Goal: Information Seeking & Learning: Learn about a topic

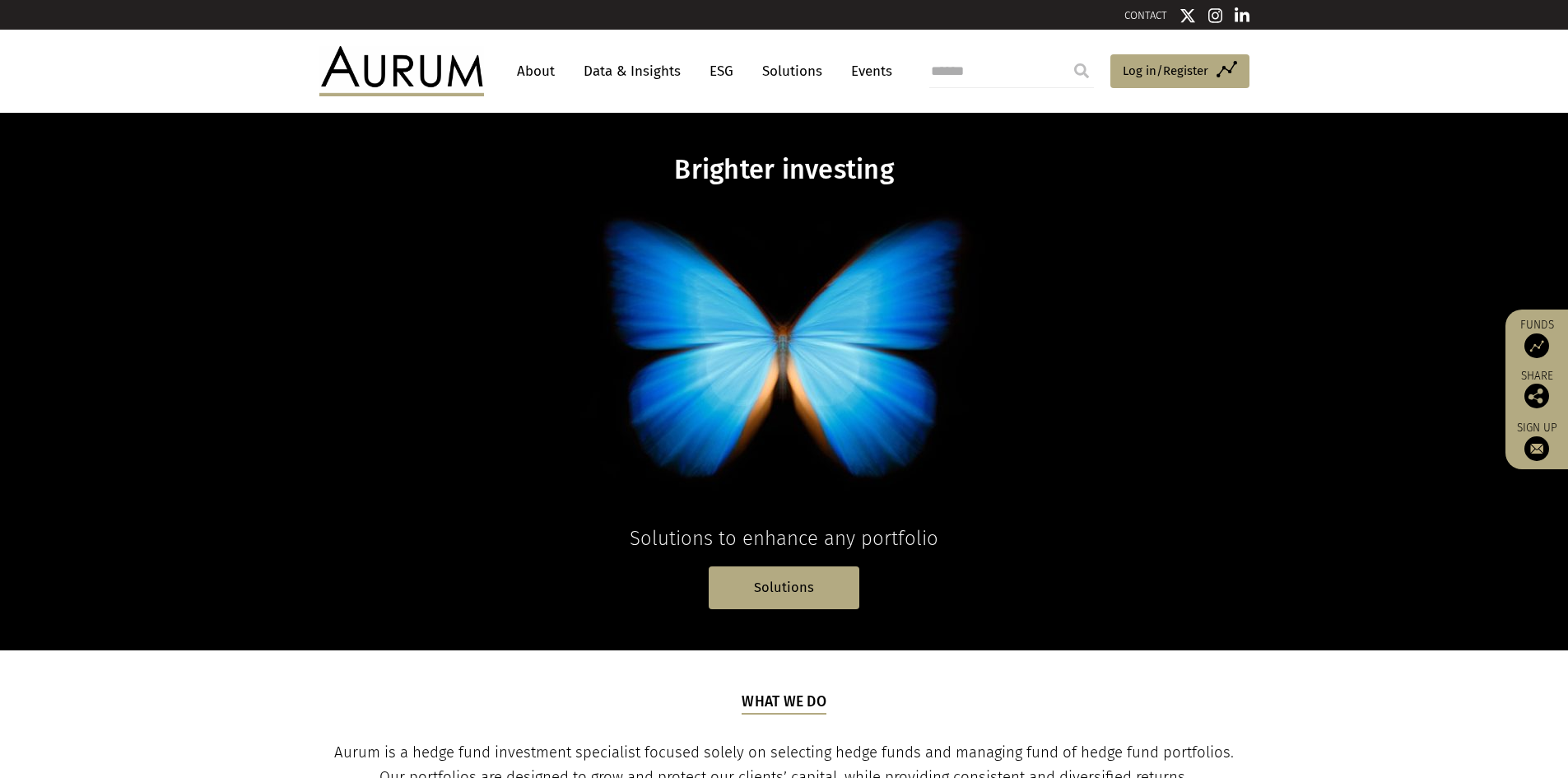
click at [627, 70] on link "Data & Insights" at bounding box center [632, 70] width 114 height 30
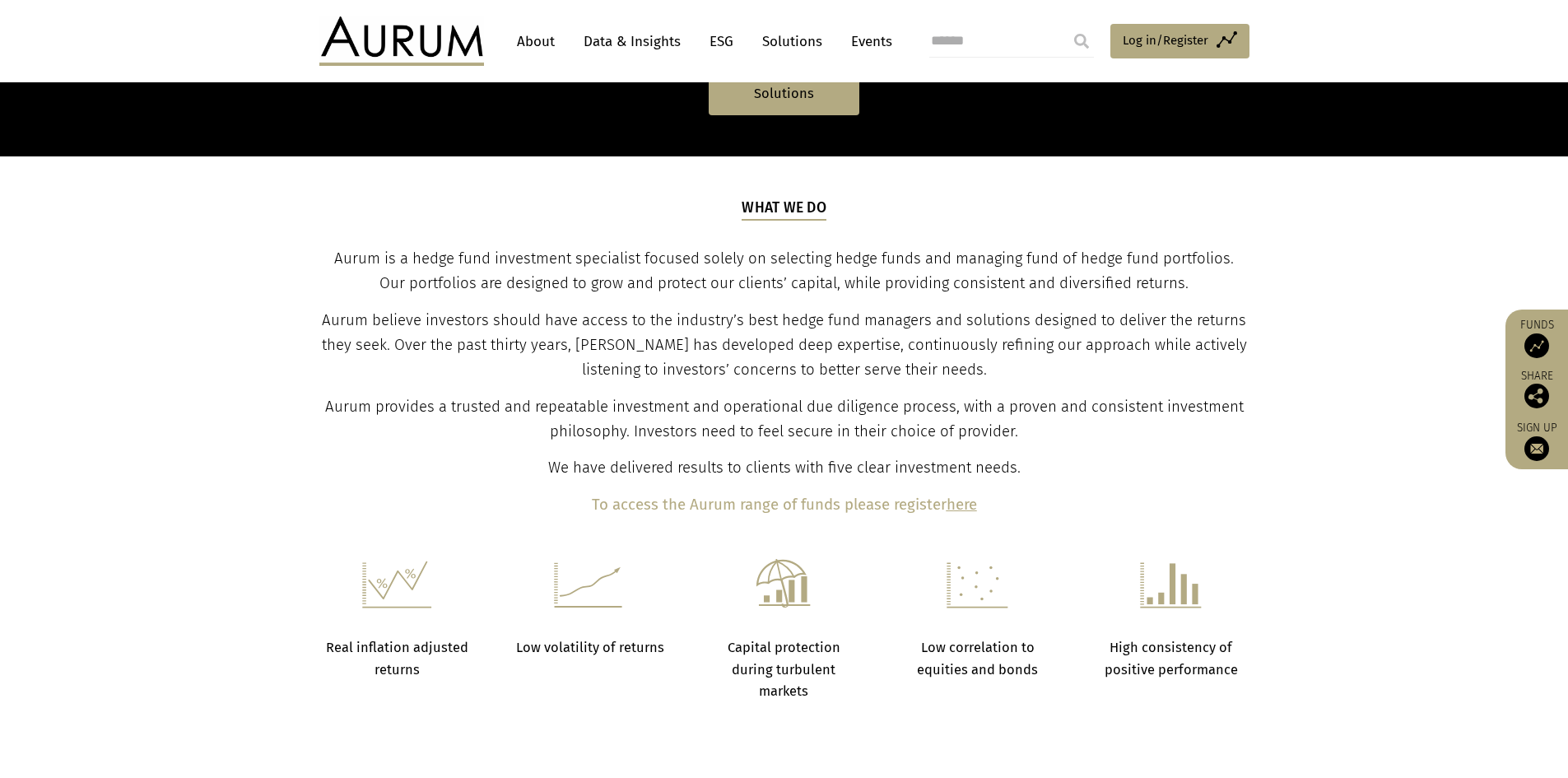
scroll to position [1070, 0]
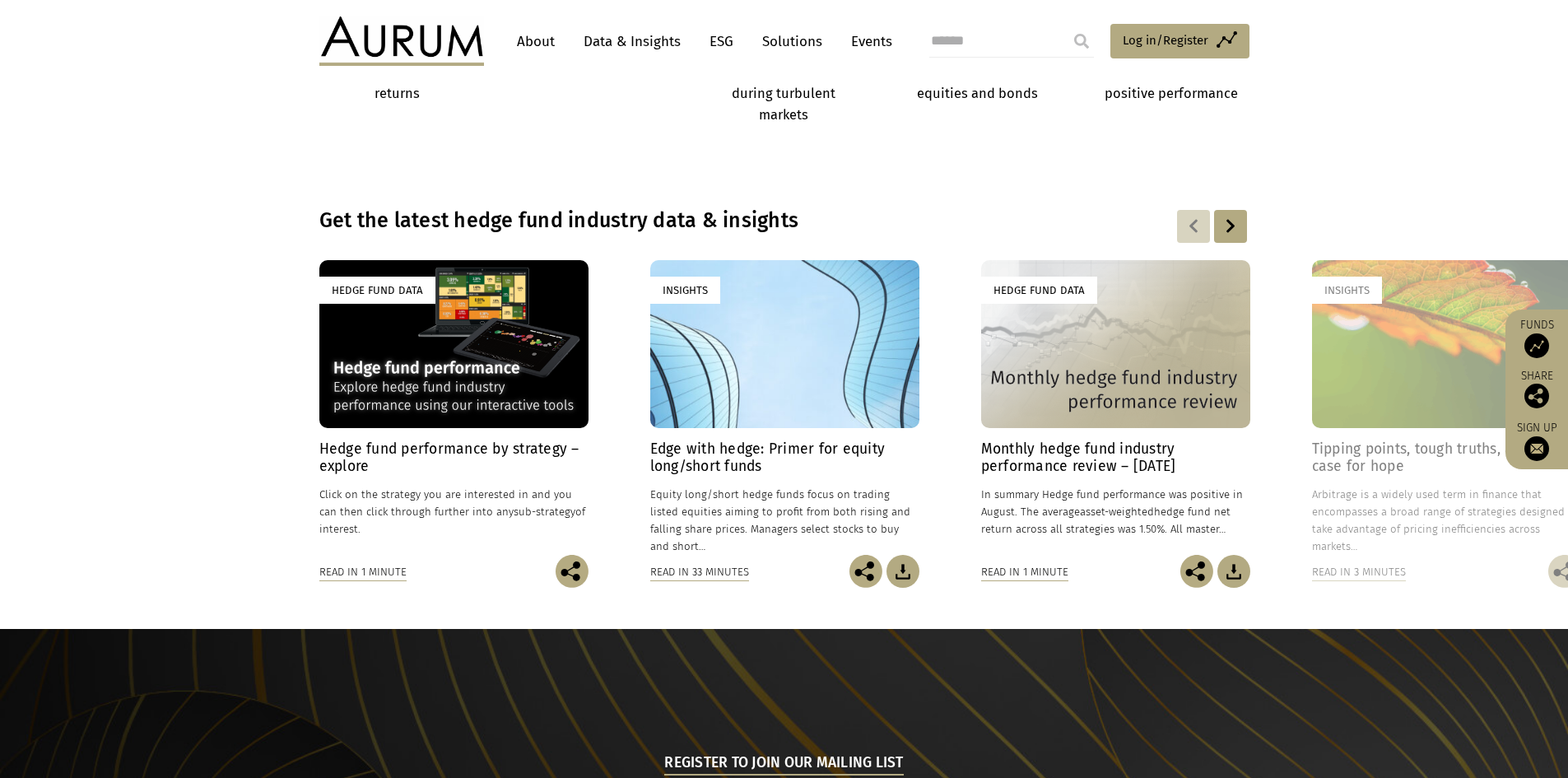
click at [426, 347] on div "Hedge Fund Data" at bounding box center [454, 343] width 269 height 168
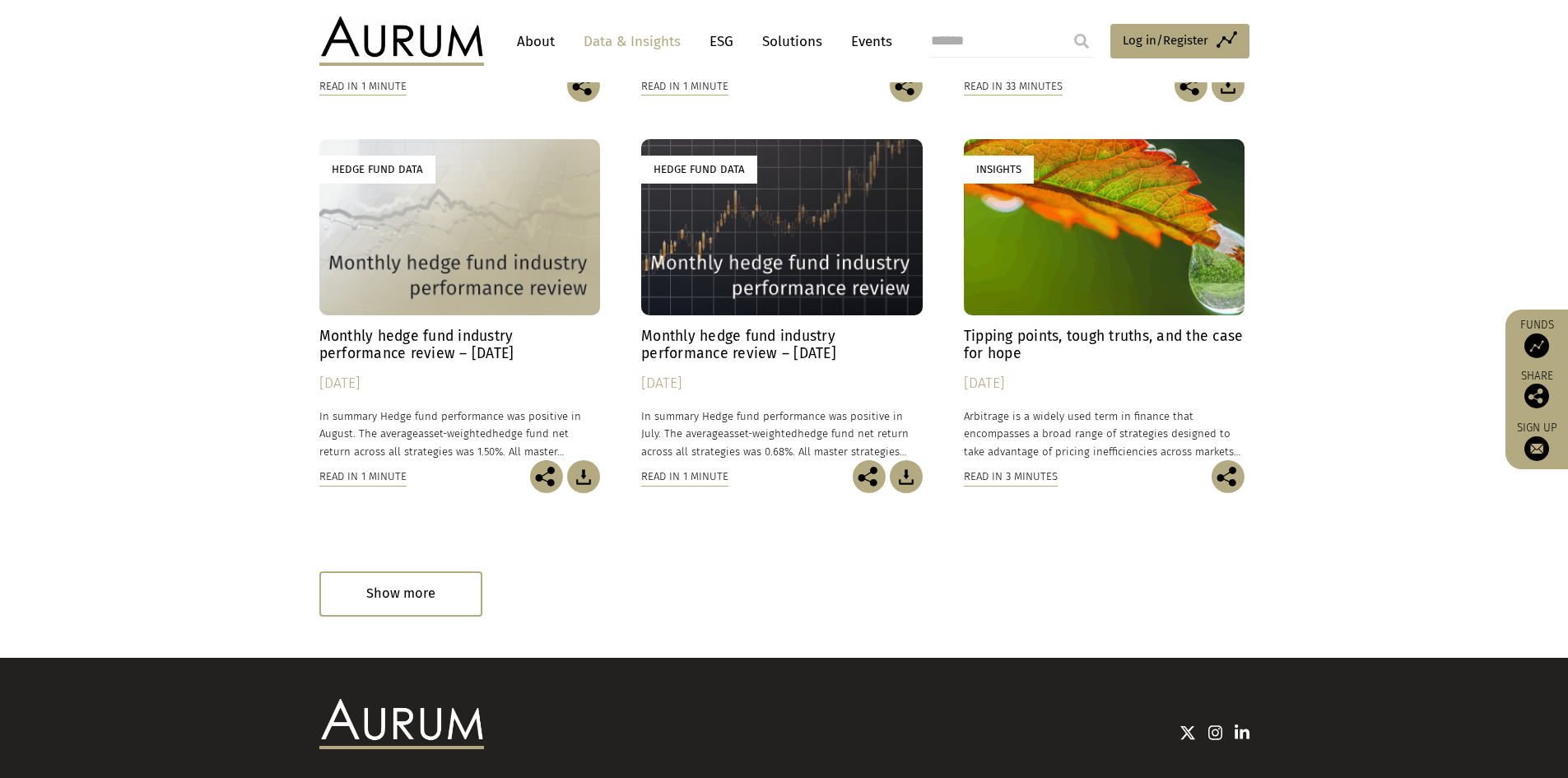
scroll to position [906, 0]
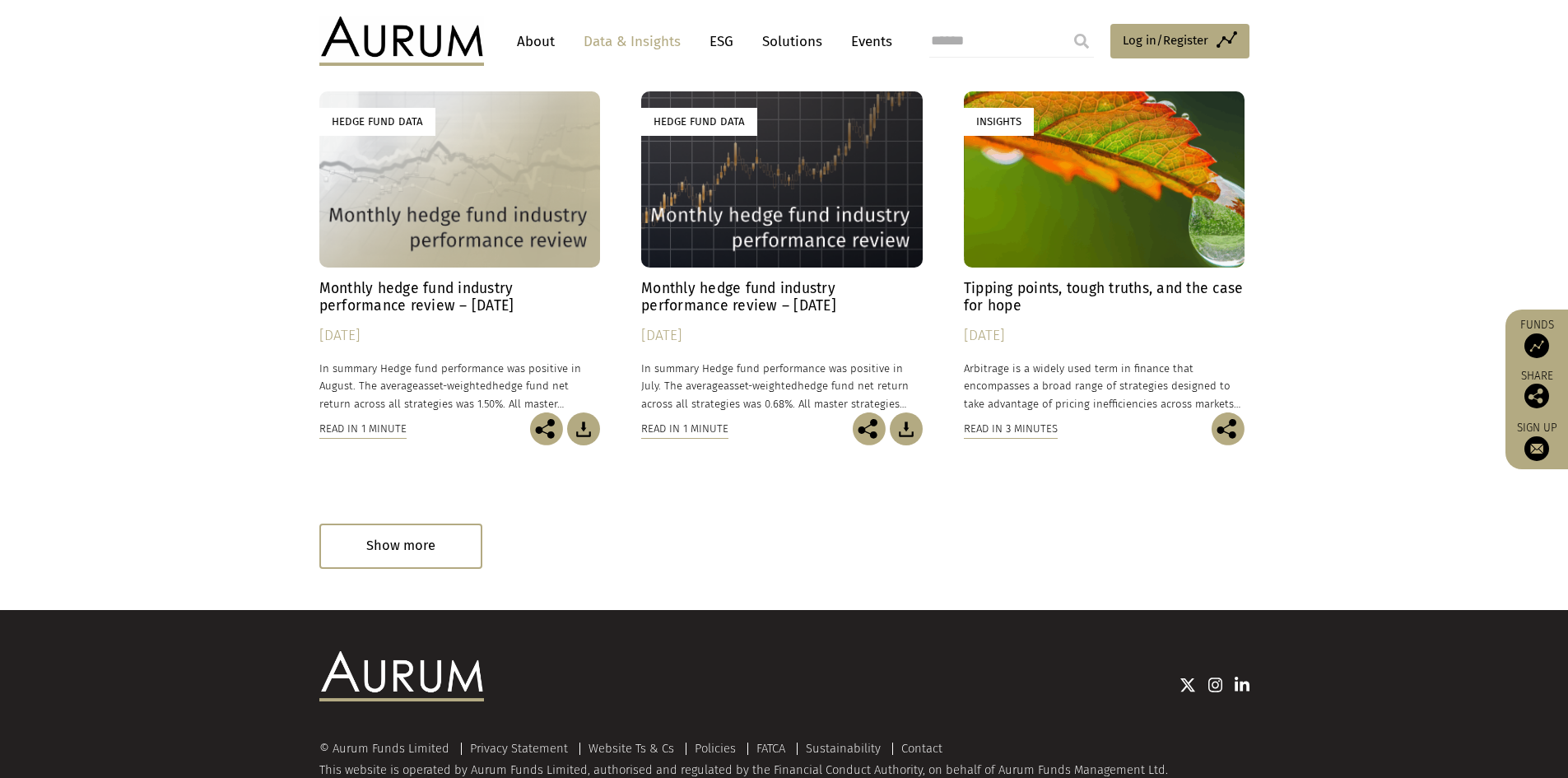
click at [759, 201] on div "Hedge Fund Data" at bounding box center [782, 179] width 281 height 175
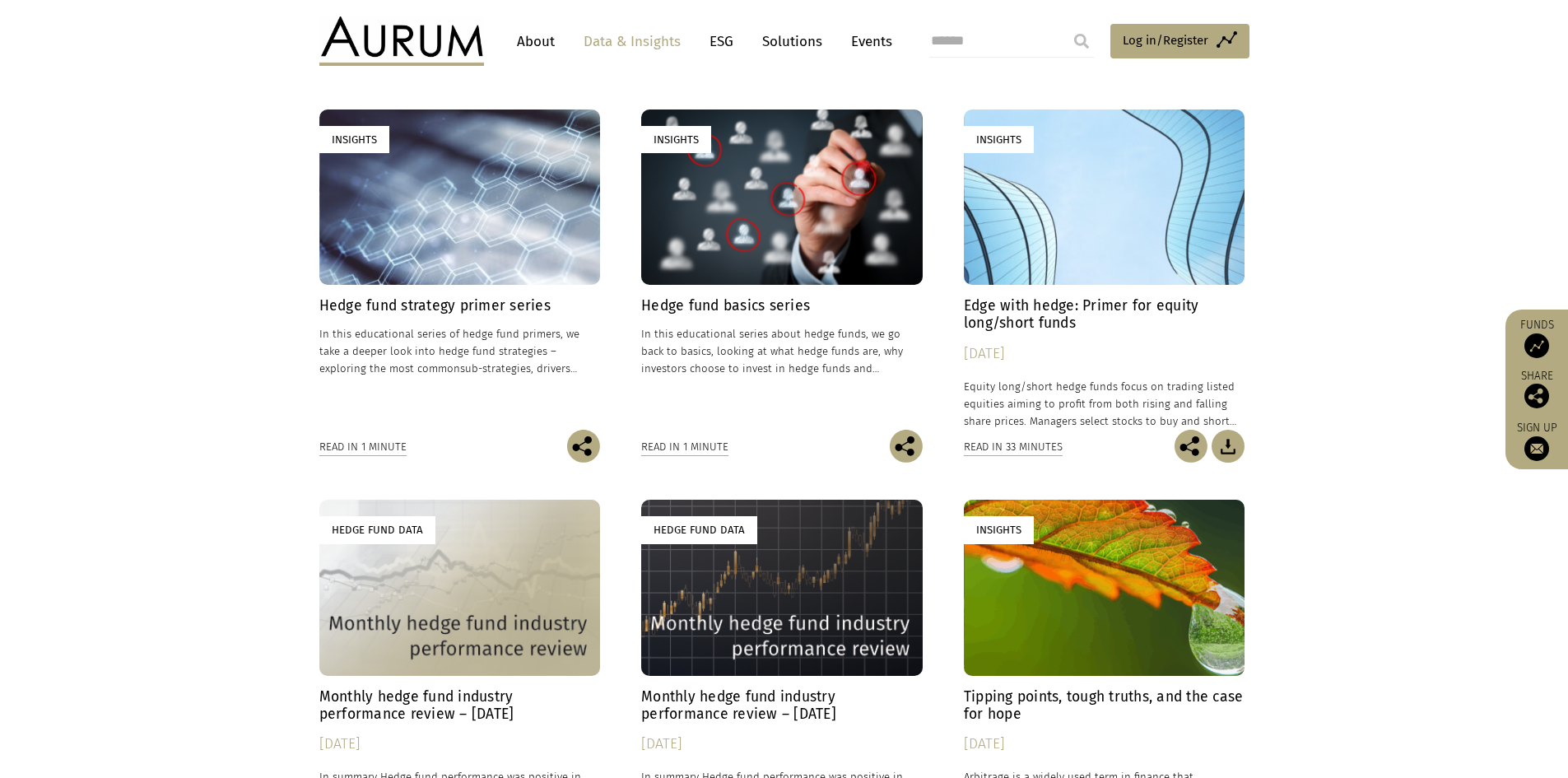
scroll to position [494, 0]
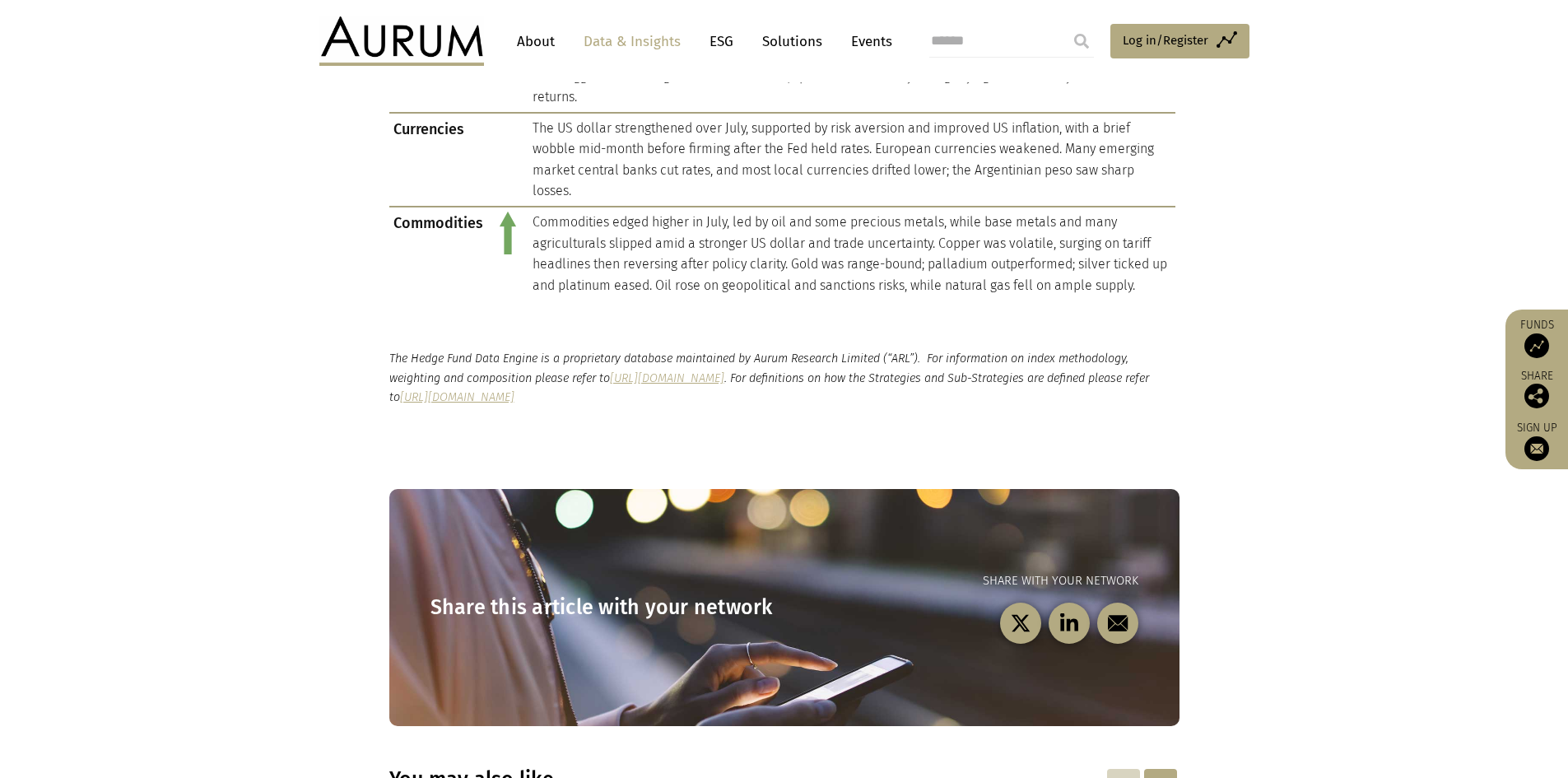
scroll to position [1646, 0]
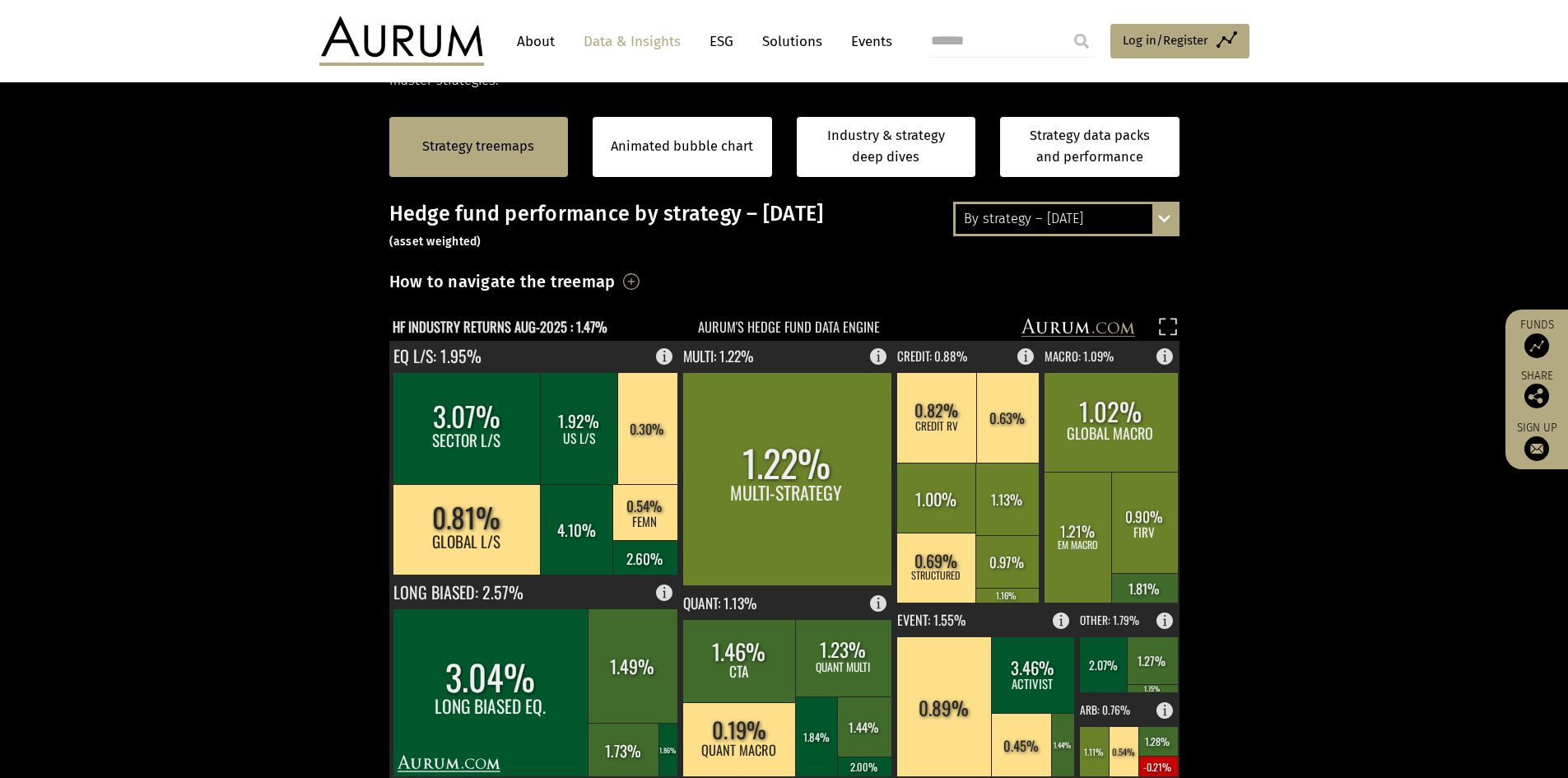
scroll to position [329, 0]
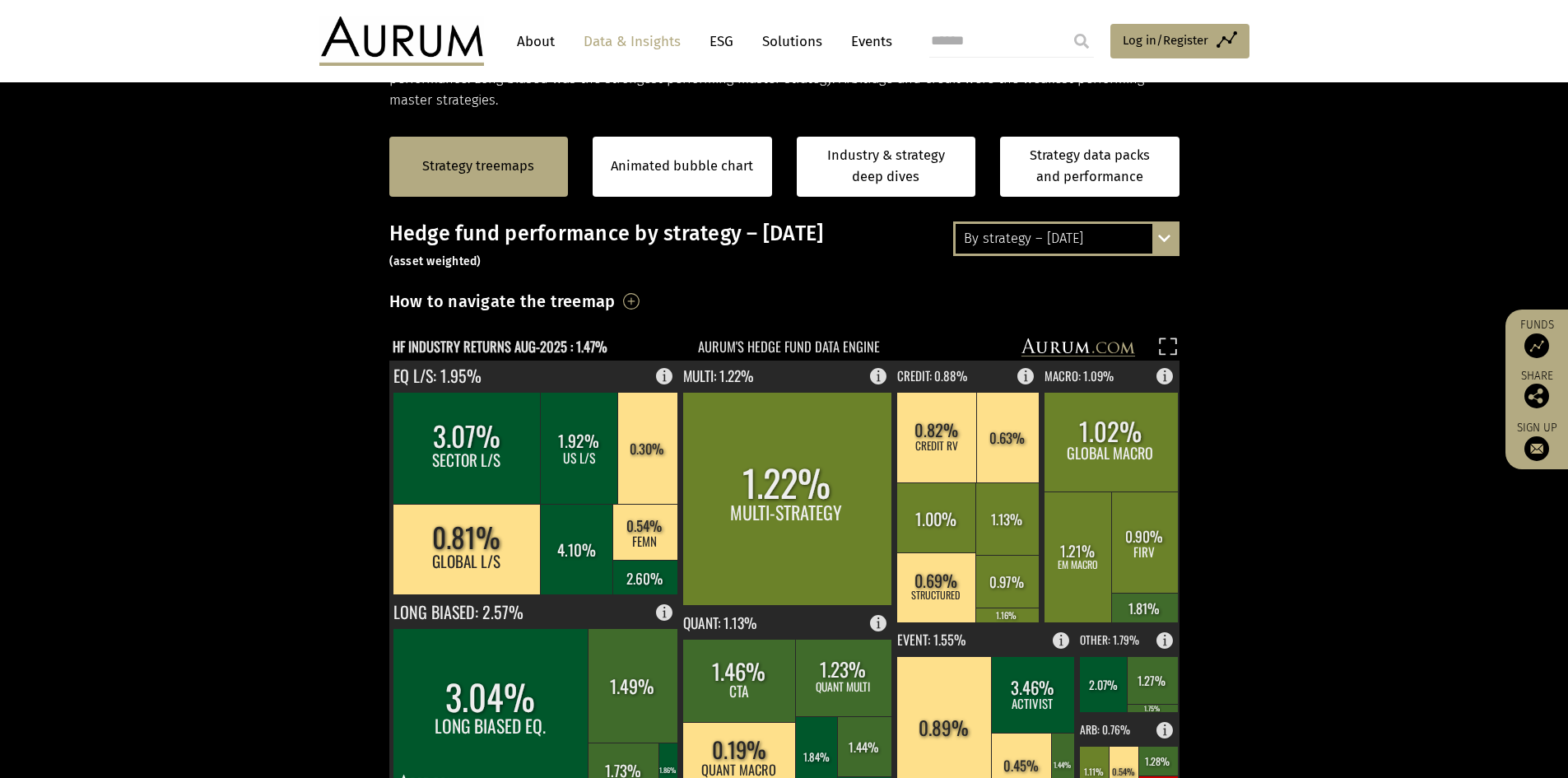
click at [1171, 237] on div "By strategy – August 2025 By strategy – August 2025 By strategy – year to date …" at bounding box center [1067, 239] width 227 height 35
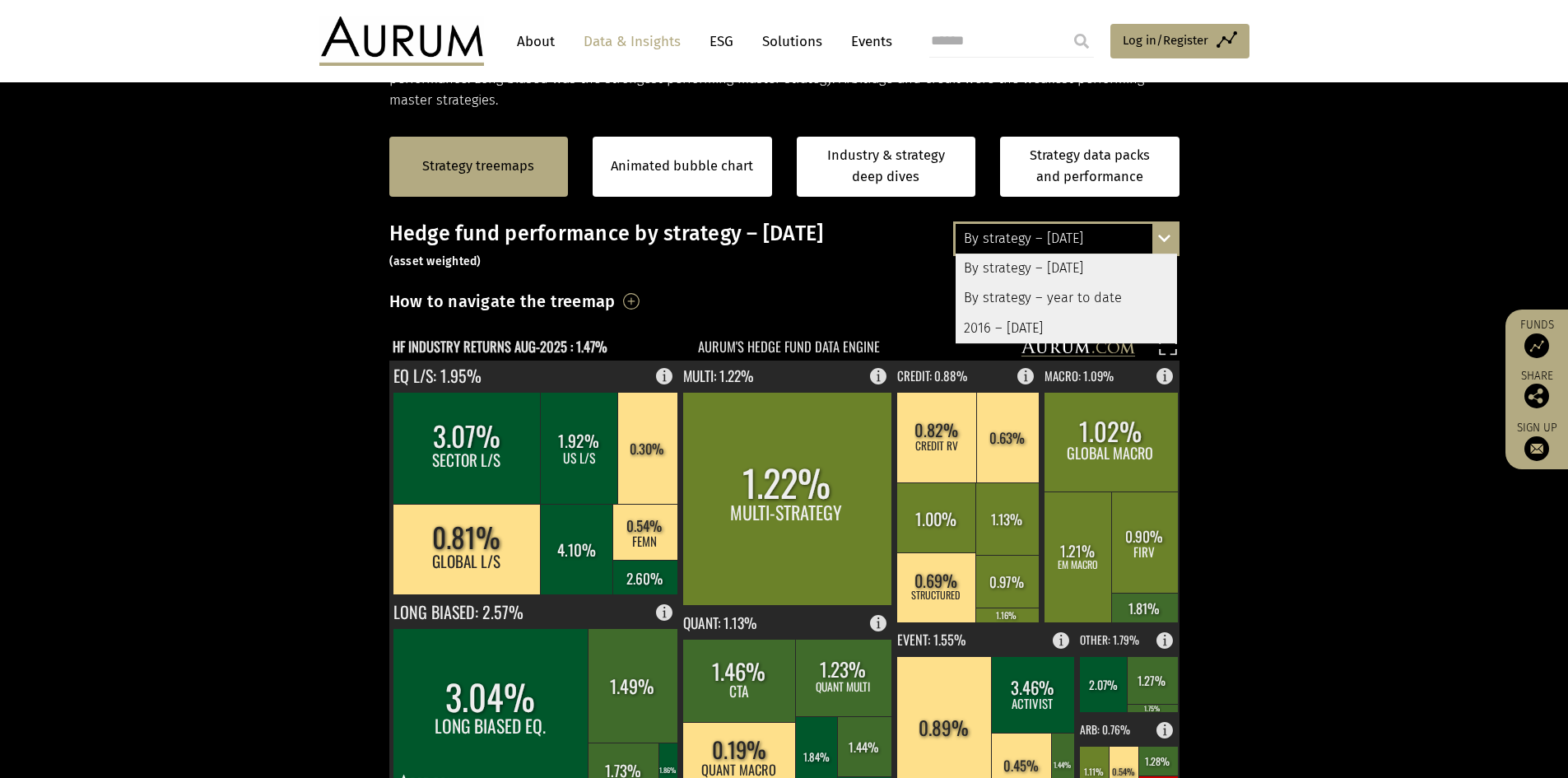
click at [1167, 241] on div "By strategy – August 2025 By strategy – August 2025 By strategy – year to date …" at bounding box center [1067, 239] width 227 height 35
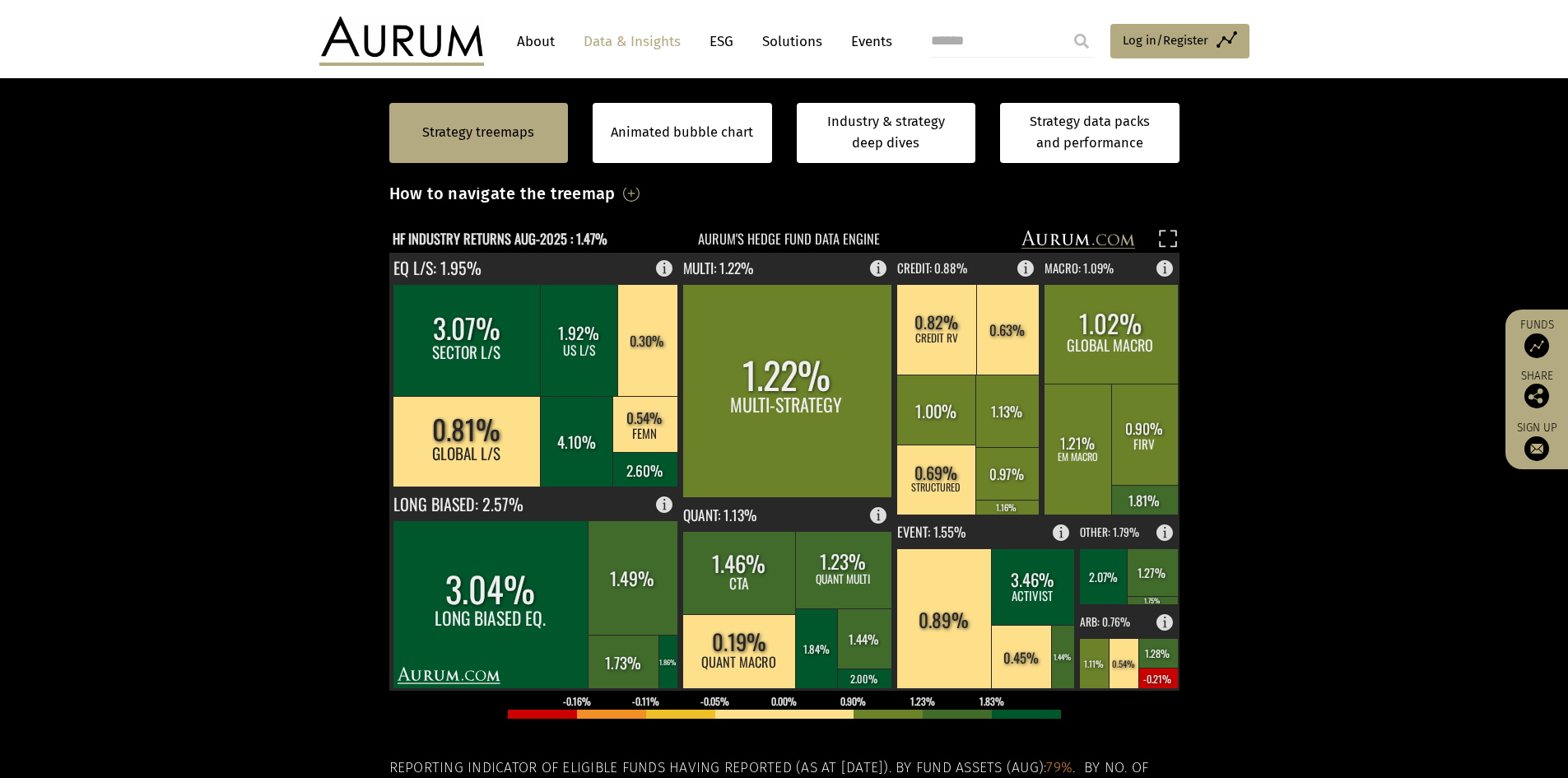
scroll to position [412, 0]
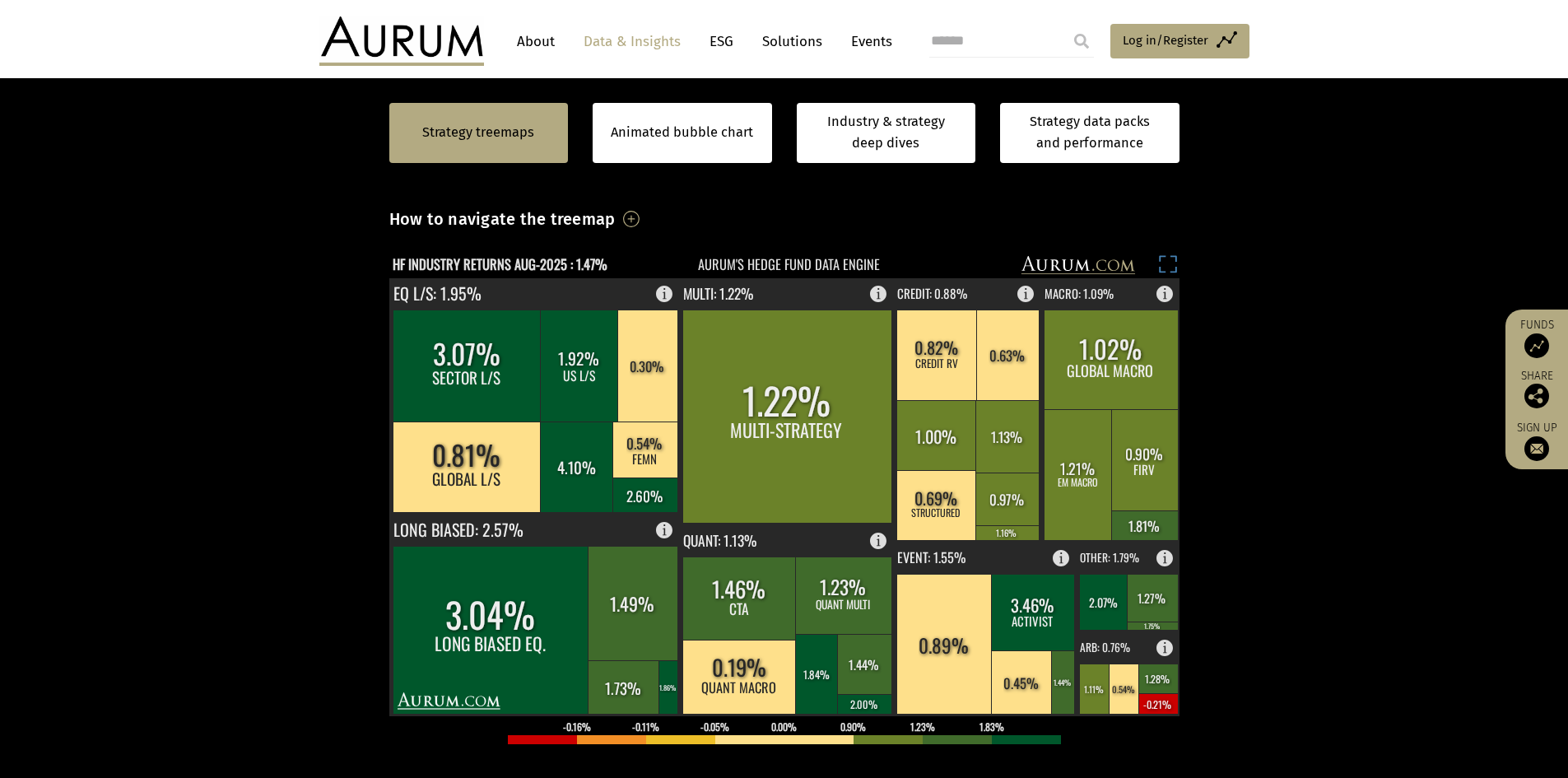
click at [1173, 262] on rect at bounding box center [1168, 267] width 23 height 23
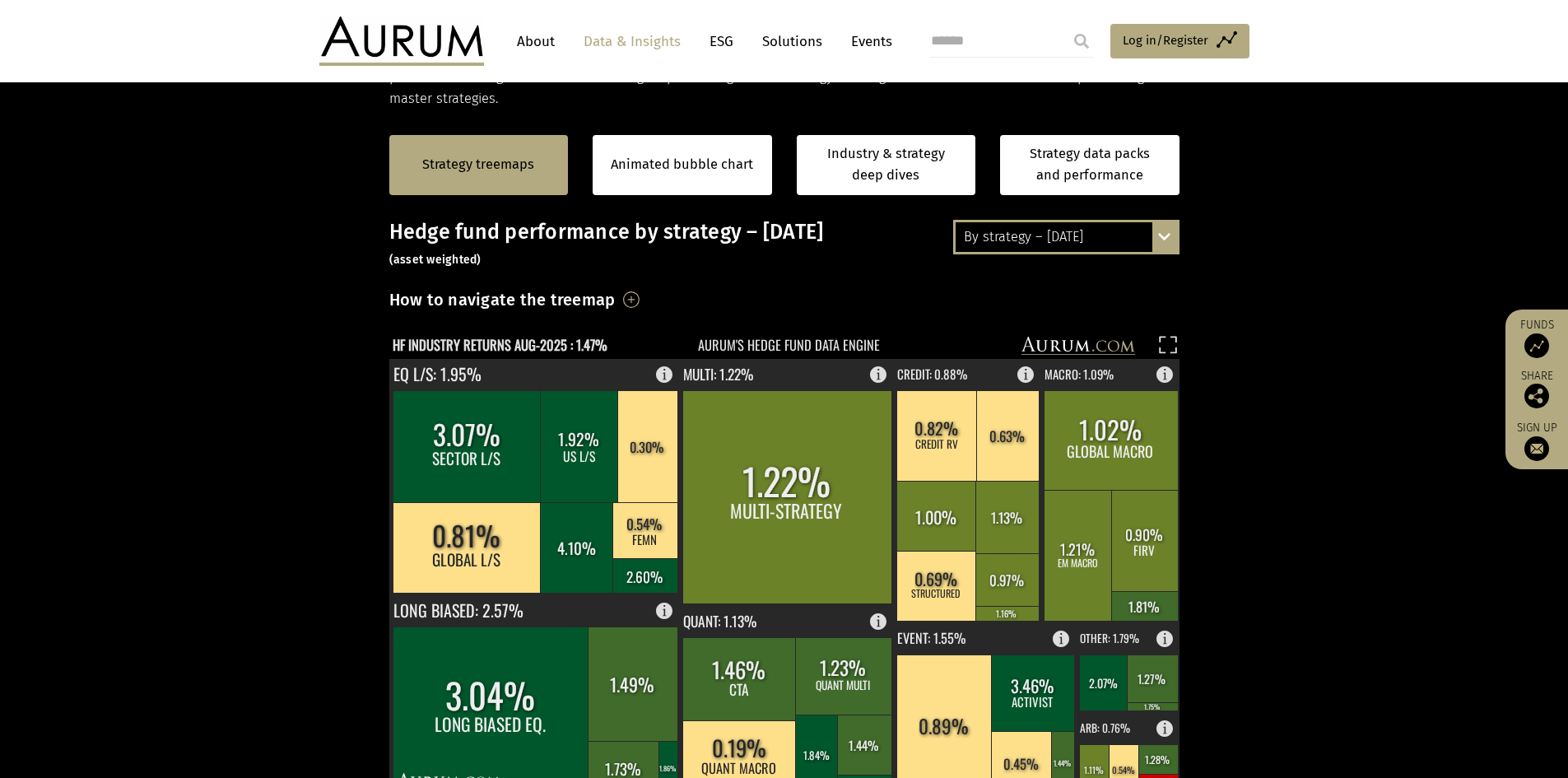
scroll to position [329, 0]
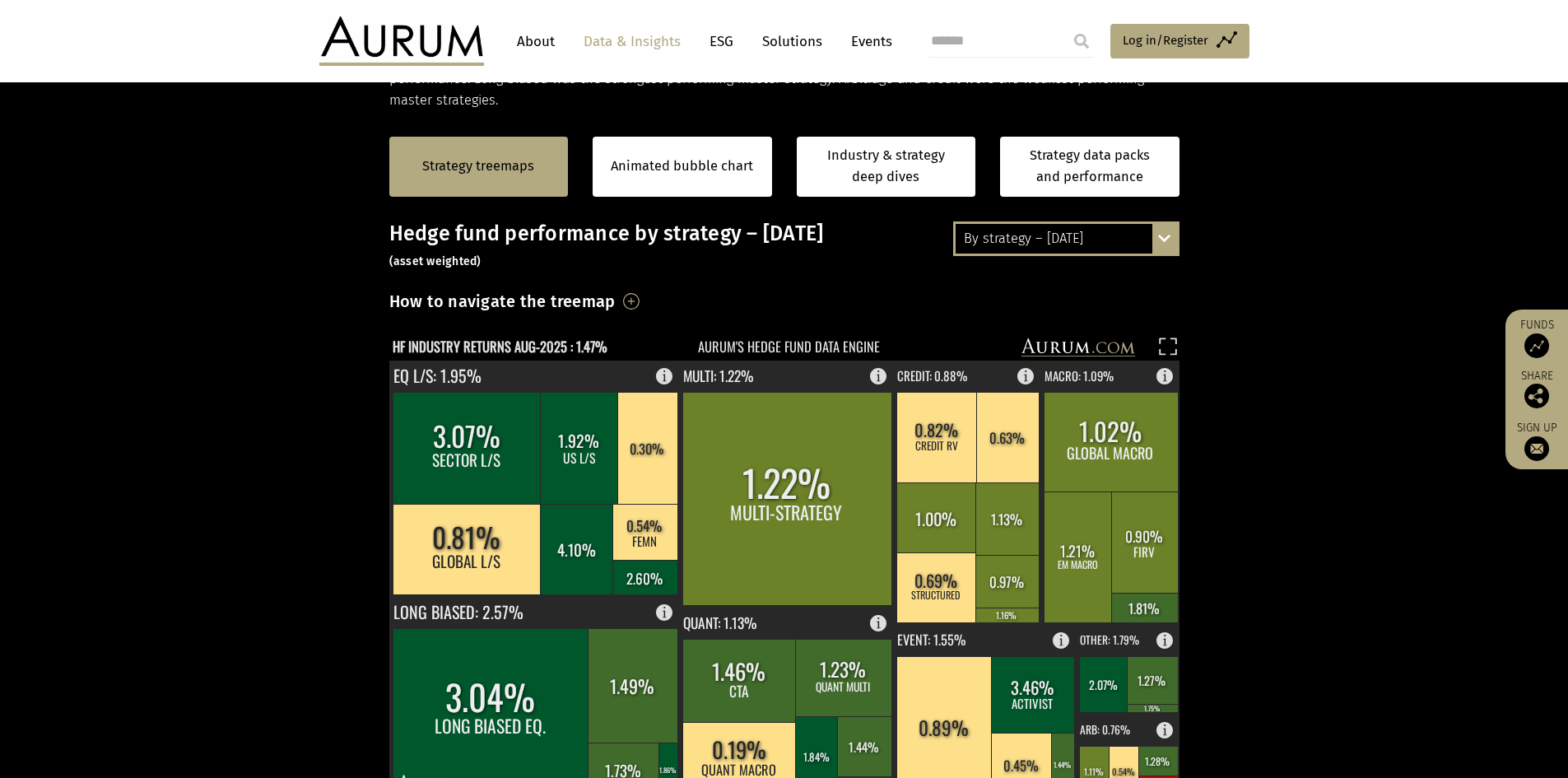
click at [1161, 235] on div "By strategy – August 2025 By strategy – August 2025 By strategy – year to date …" at bounding box center [1067, 239] width 227 height 35
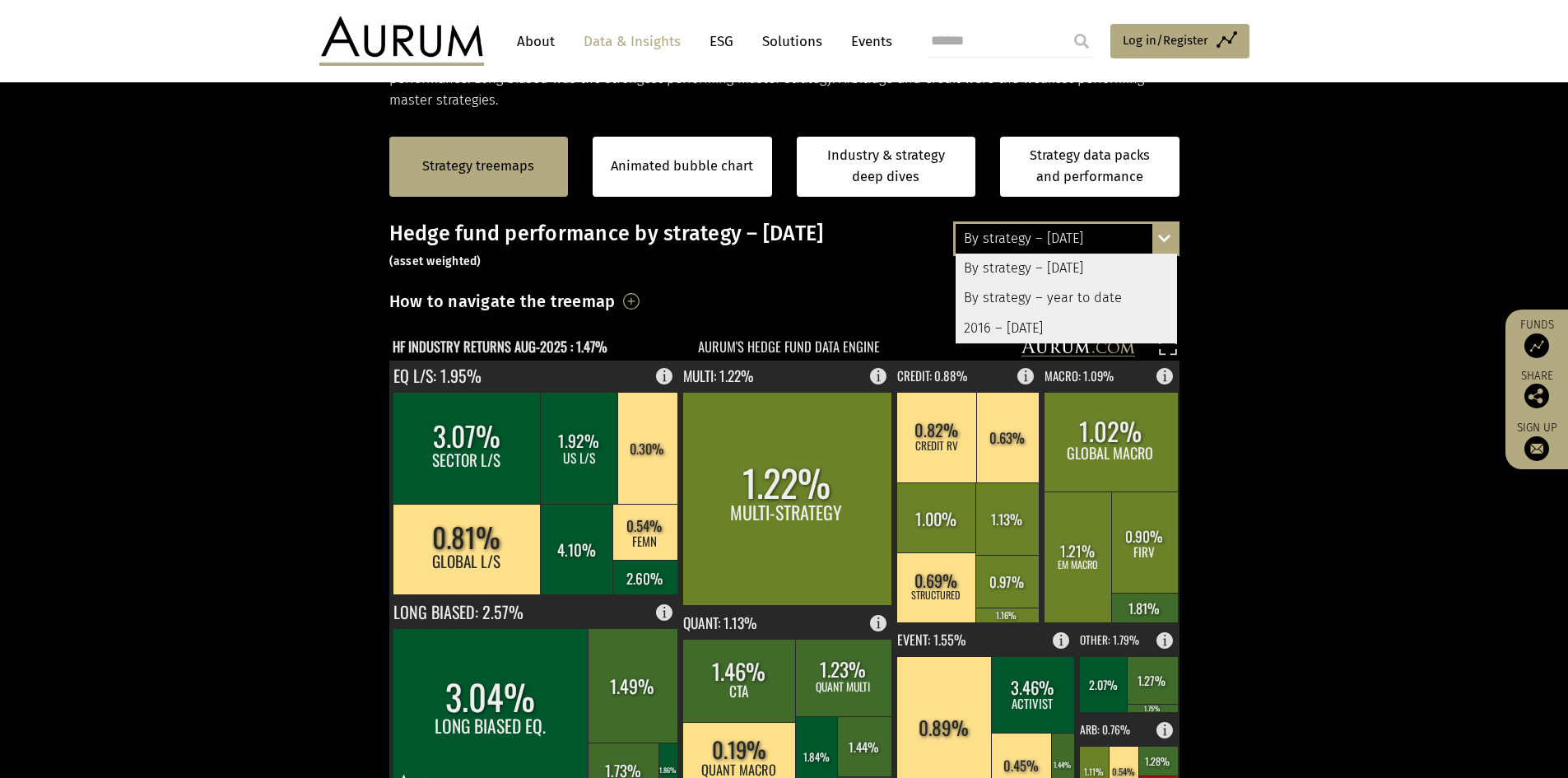
click at [1110, 269] on div "By strategy – [DATE]" at bounding box center [1066, 268] width 222 height 30
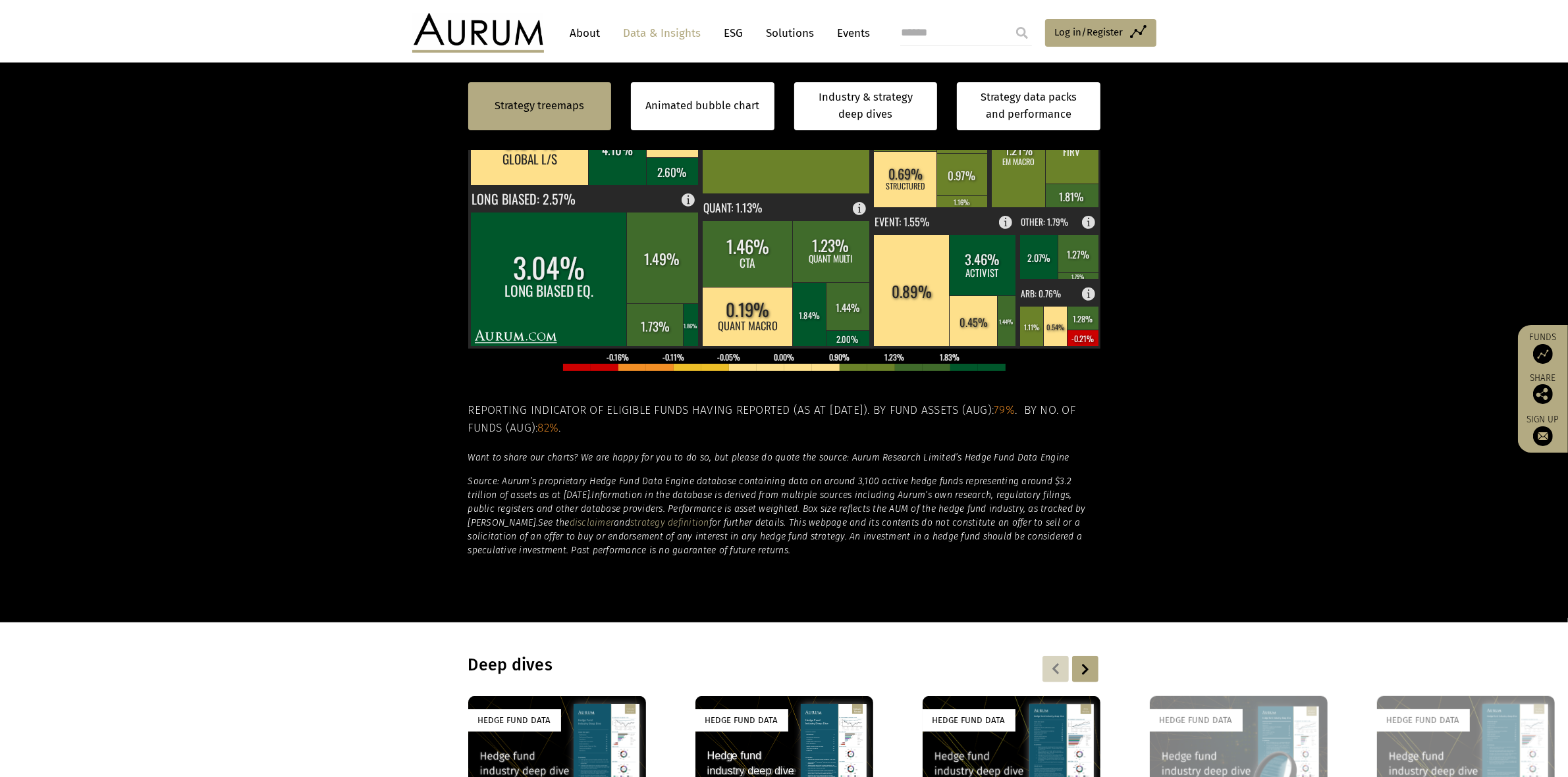
scroll to position [576, 0]
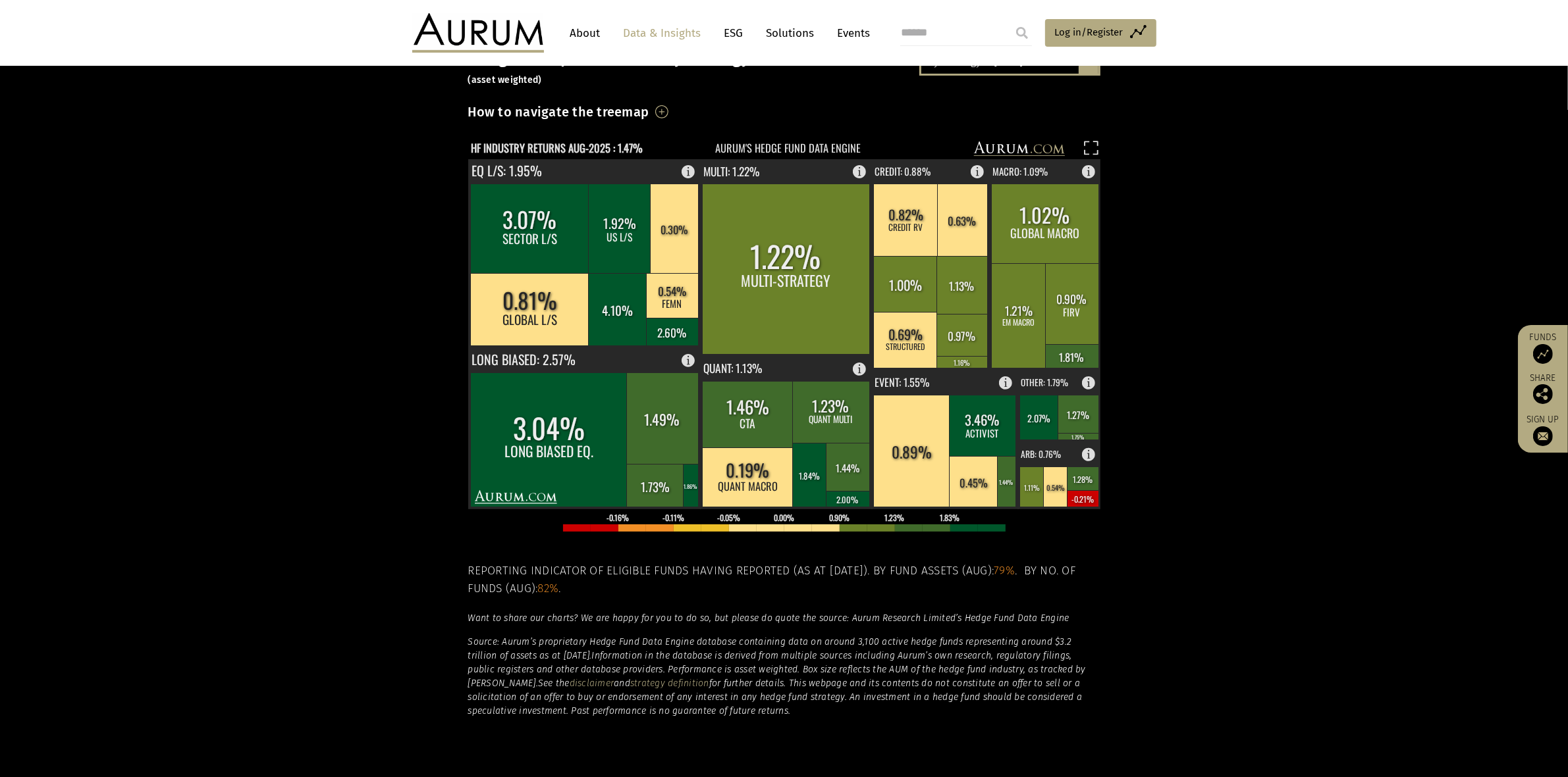
scroll to position [247, 0]
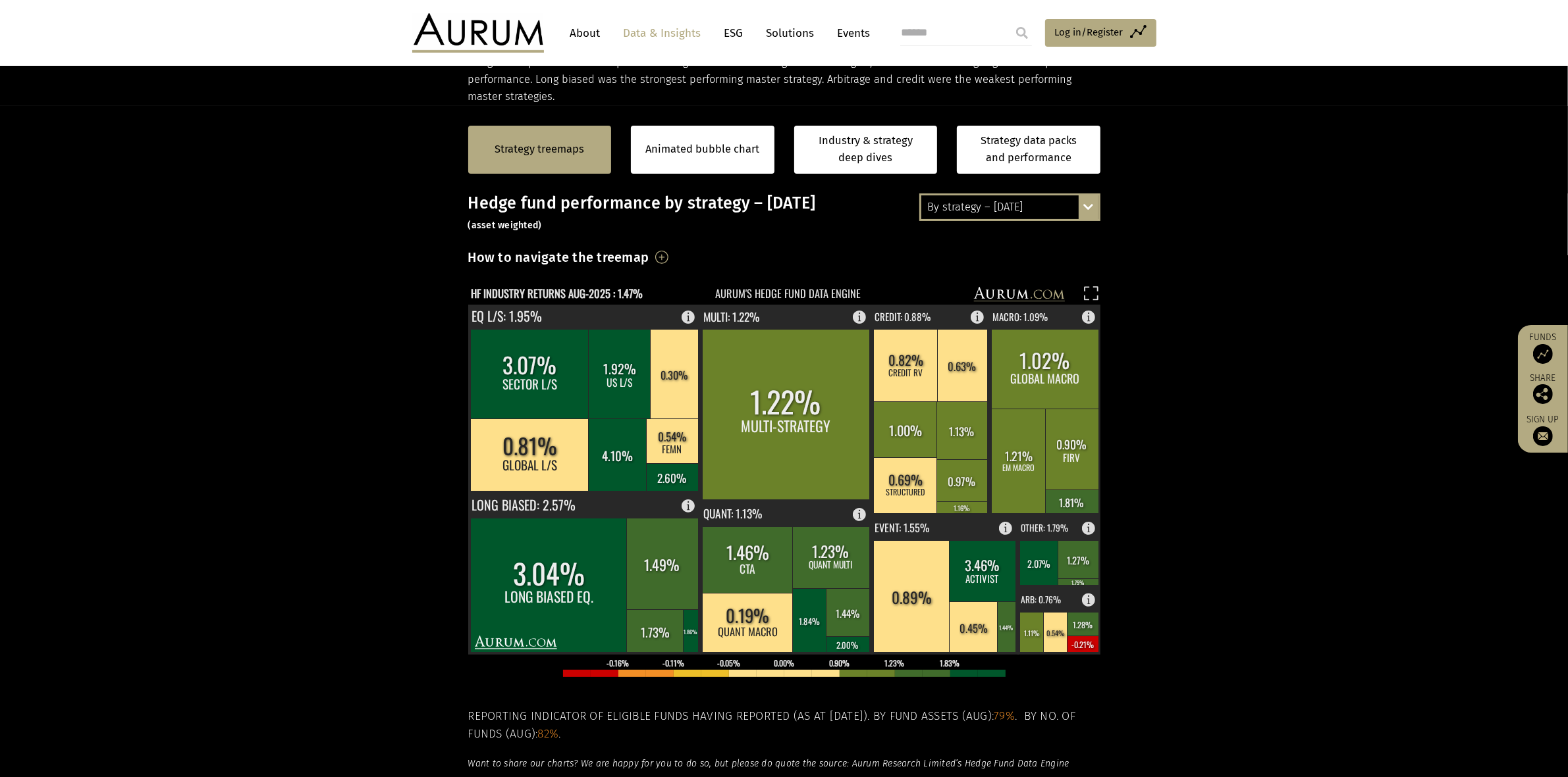
click at [1091, 212] on div "By strategy – [DATE] By strategy – [DATE] By strategy – year to date 2016 – [DA…" at bounding box center [1009, 208] width 181 height 28
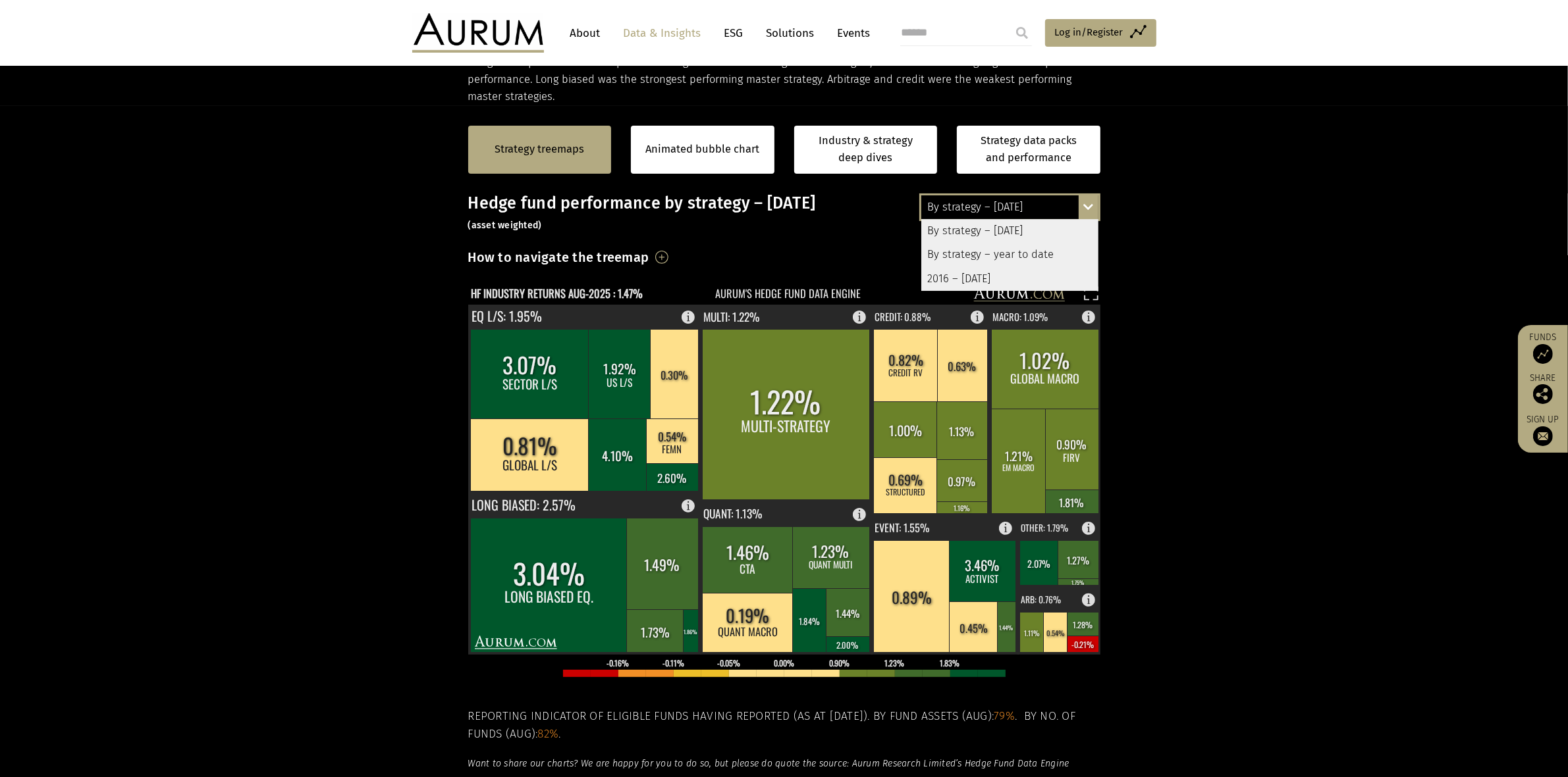
click at [1041, 255] on div "By strategy – year to date" at bounding box center [1009, 255] width 177 height 24
